Goal: Transaction & Acquisition: Purchase product/service

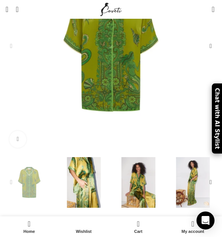
scroll to position [0, 181]
click at [211, 175] on div "Next slide" at bounding box center [211, 182] width 15 height 15
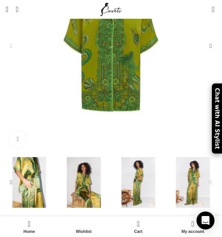
click at [211, 175] on div "Next slide" at bounding box center [211, 182] width 15 height 15
click at [210, 175] on div "Next slide" at bounding box center [211, 182] width 15 height 15
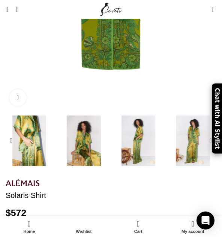
scroll to position [0, 724]
click at [210, 133] on div "Next slide" at bounding box center [211, 140] width 15 height 15
click at [11, 133] on div "Previous slide" at bounding box center [11, 140] width 15 height 15
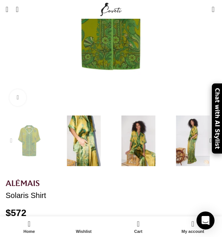
click at [11, 133] on div "Previous slide" at bounding box center [11, 140] width 15 height 15
click at [210, 133] on div "Next slide" at bounding box center [211, 140] width 15 height 15
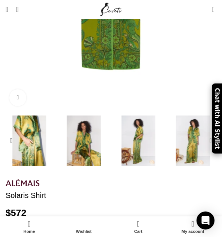
click at [210, 133] on div "Next slide" at bounding box center [211, 140] width 15 height 15
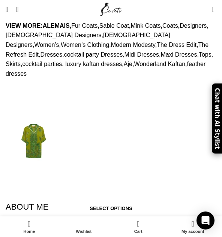
scroll to position [0, 1086]
click at [38, 113] on img at bounding box center [34, 141] width 56 height 56
click at [39, 113] on img at bounding box center [34, 141] width 56 height 56
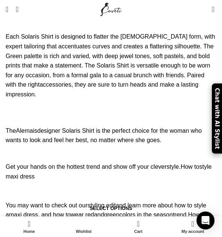
scroll to position [0, 1266]
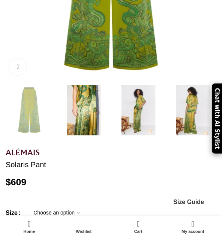
scroll to position [183, 0]
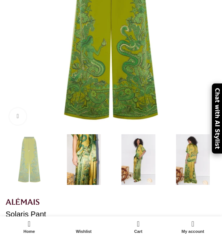
click at [191, 152] on img at bounding box center [193, 159] width 51 height 51
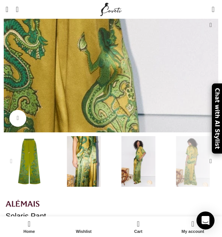
scroll to position [0, 362]
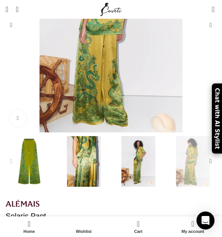
click at [29, 163] on img "1 / 5" at bounding box center [29, 161] width 51 height 51
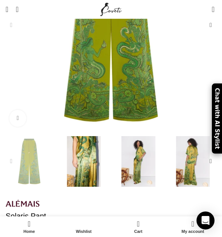
scroll to position [0, 417]
